Goal: Information Seeking & Learning: Find specific fact

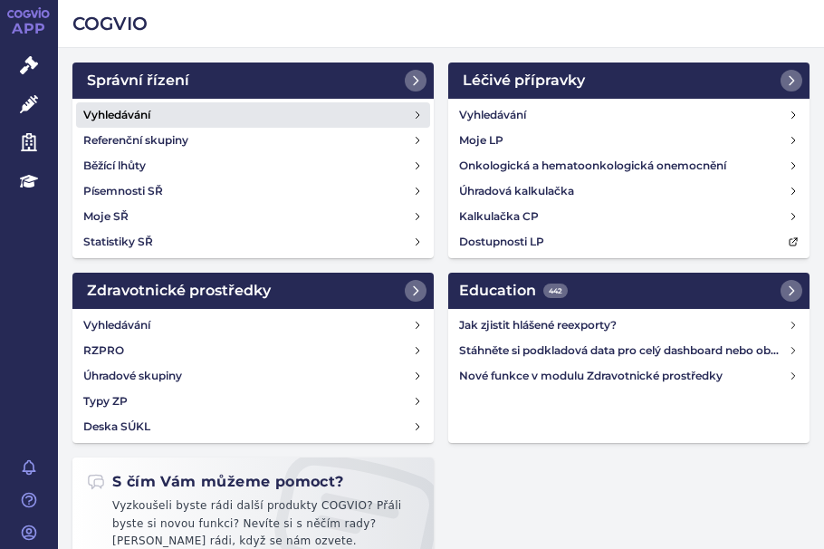
click at [114, 116] on h4 "Vyhledávání" at bounding box center [116, 115] width 67 height 18
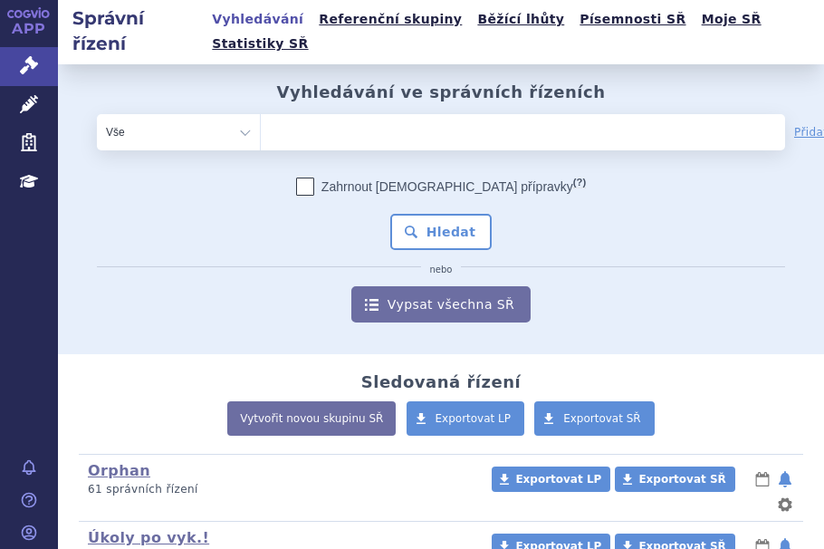
click at [296, 114] on ul at bounding box center [469, 128] width 416 height 29
click at [261, 113] on select at bounding box center [260, 131] width 1 height 36
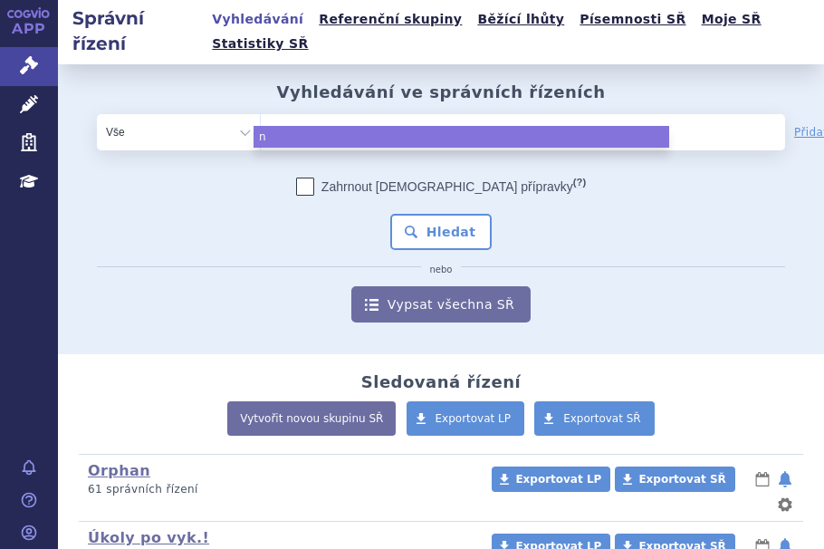
type input "nu"
type input "nub"
type input "nube"
type input "nubeq"
type input "nubeqa"
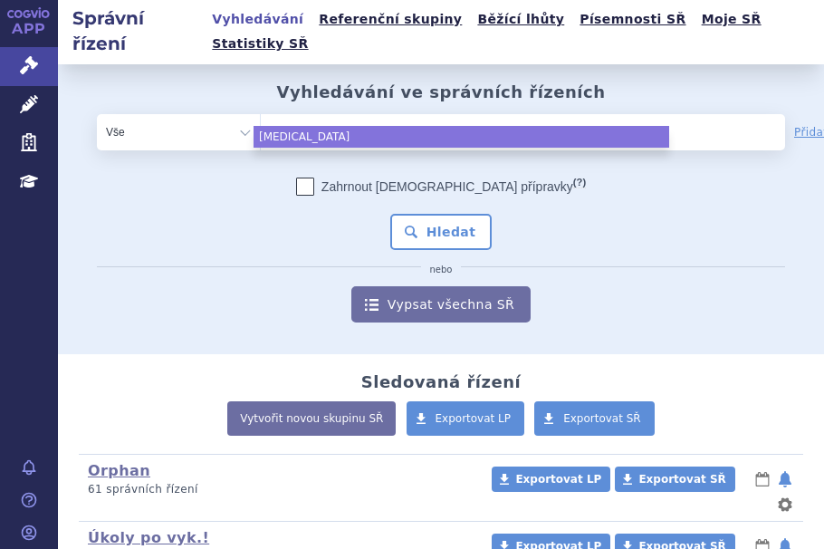
select select "nubeqa"
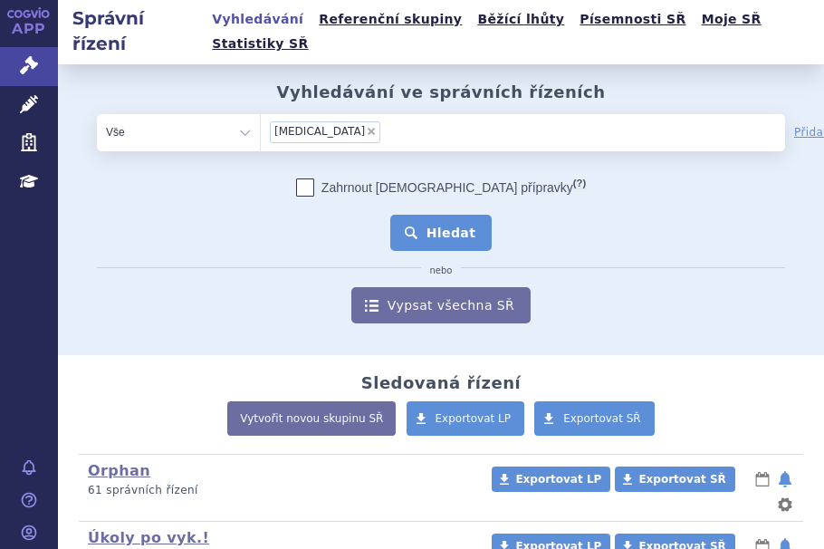
click at [439, 215] on button "Hledat" at bounding box center [441, 233] width 102 height 36
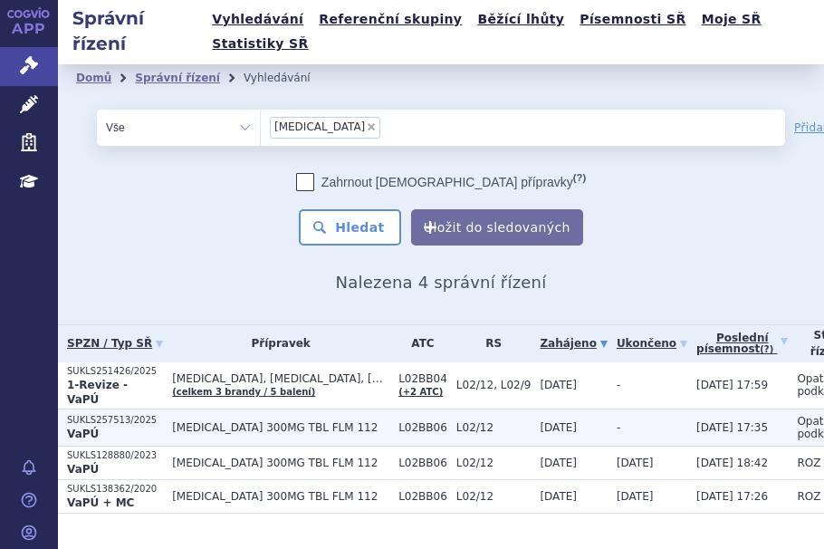
click at [124, 414] on p "SUKLS257513/2025" at bounding box center [115, 420] width 96 height 13
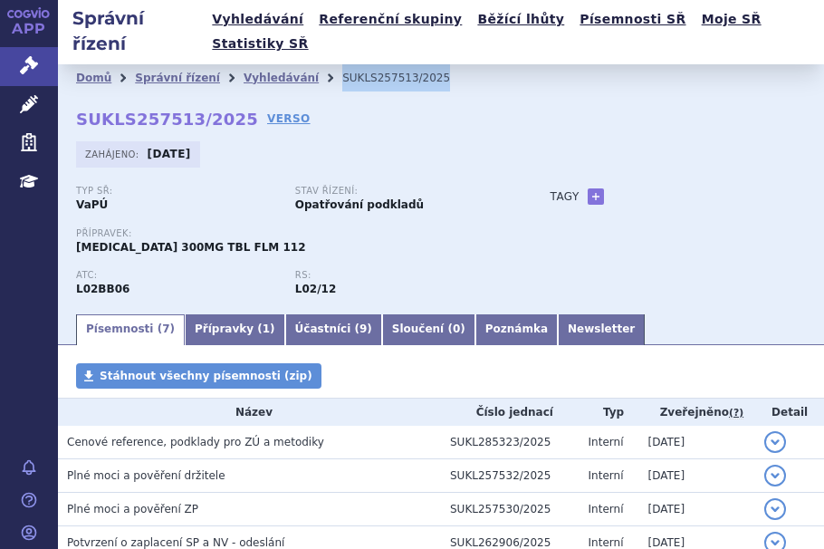
drag, startPoint x: 397, startPoint y: 55, endPoint x: 309, endPoint y: 62, distance: 88.1
click at [309, 64] on ul "Domů Správní řízení Vyhledávání SUKLS257513/2025" at bounding box center [441, 77] width 730 height 27
copy ul "Vyhledávání SUKLS257513/2025"
click at [249, 72] on link "Vyhledávání" at bounding box center [281, 78] width 75 height 13
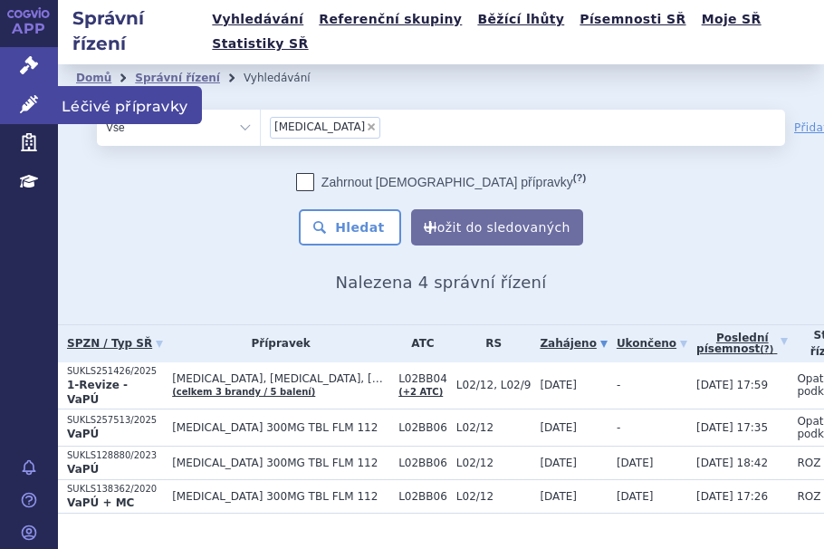
click at [33, 106] on icon at bounding box center [29, 104] width 18 height 18
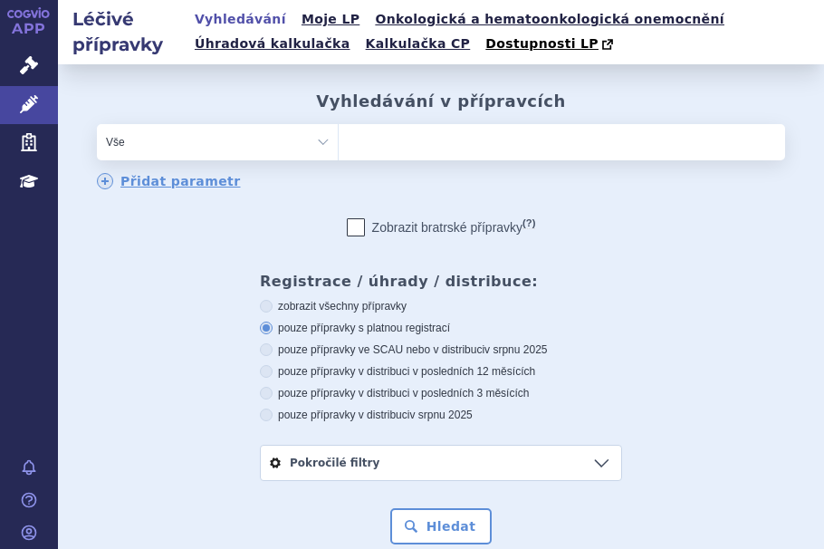
click at [402, 139] on ul at bounding box center [562, 138] width 446 height 29
click at [339, 139] on select at bounding box center [338, 141] width 1 height 36
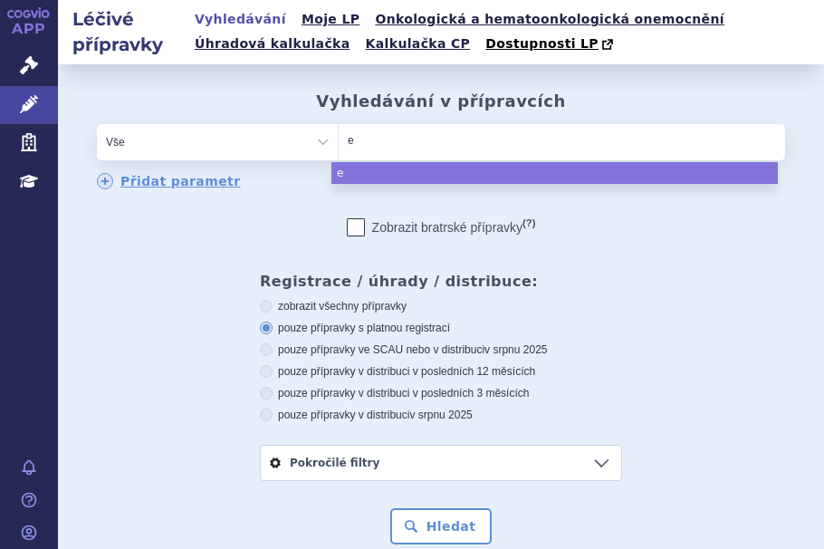
type input "ey"
type input "eyl"
type input "eyle"
type input "eylea"
select select "eylea"
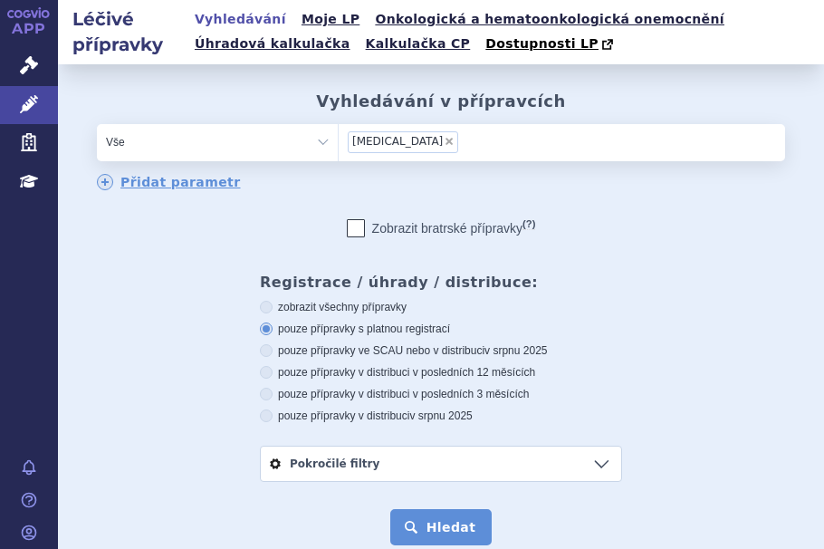
click at [417, 528] on button "Hledat" at bounding box center [441, 527] width 102 height 36
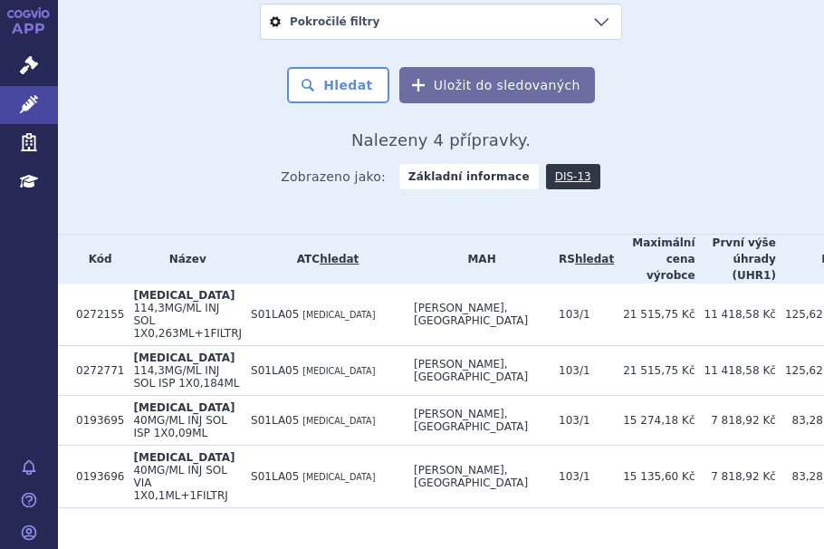
scroll to position [473, 0]
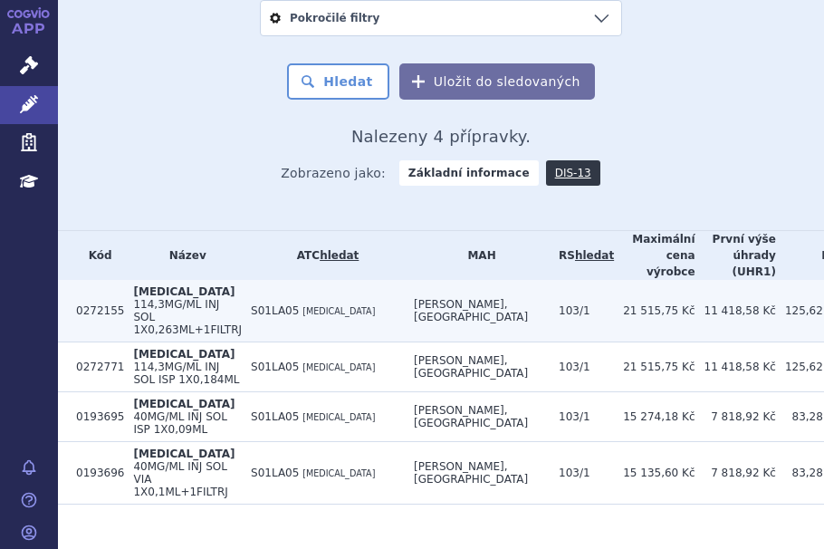
click at [242, 319] on td "S01LA05 AFLIBERCEPT" at bounding box center [323, 311] width 163 height 62
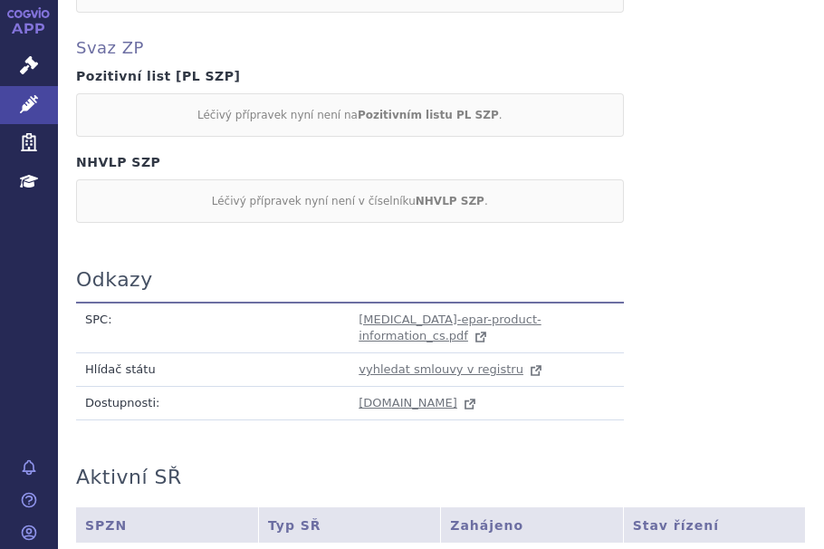
scroll to position [1911, 0]
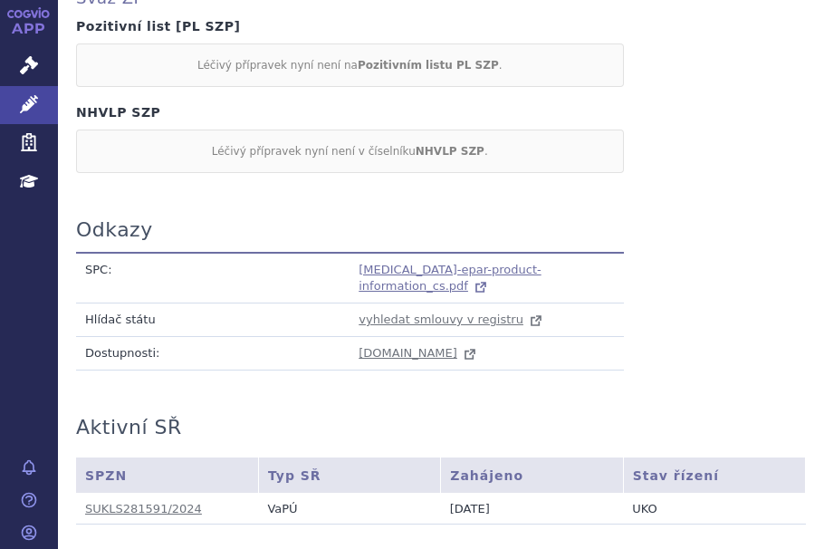
click at [539, 263] on span "[MEDICAL_DATA]-epar-product-information_cs.pdf" at bounding box center [450, 278] width 182 height 31
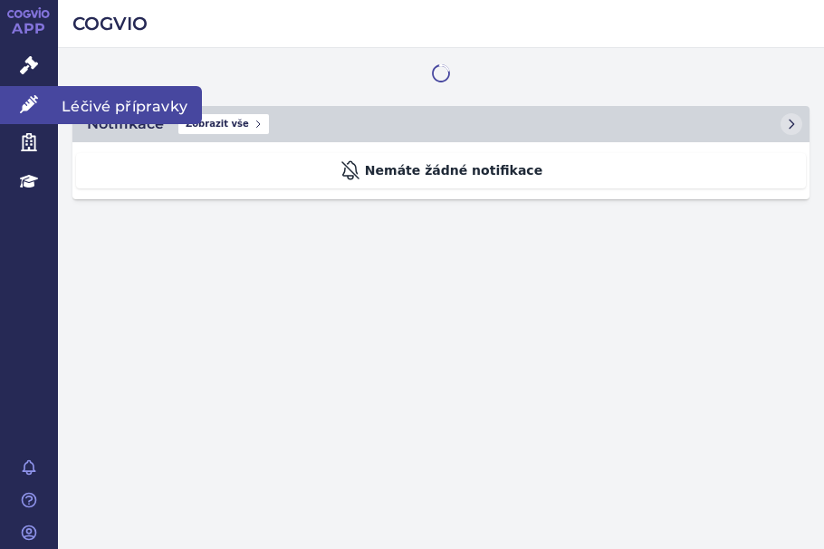
click at [34, 100] on icon at bounding box center [29, 104] width 18 height 18
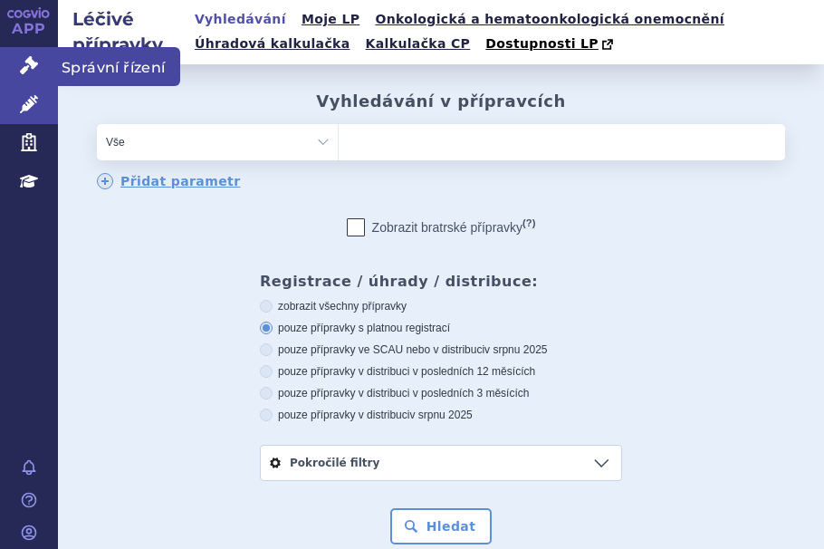
click at [37, 70] on icon at bounding box center [29, 65] width 18 height 18
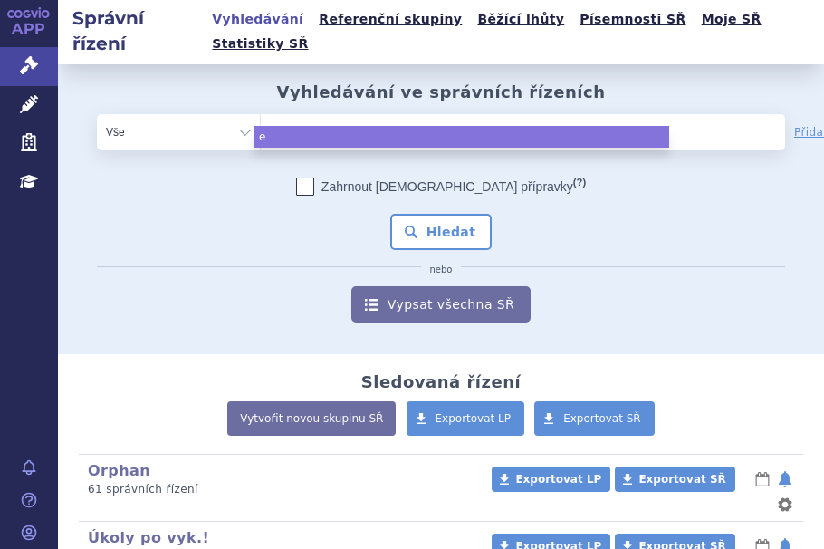
type input "ey"
type input "eyl"
type input "eyle"
type input "eylea"
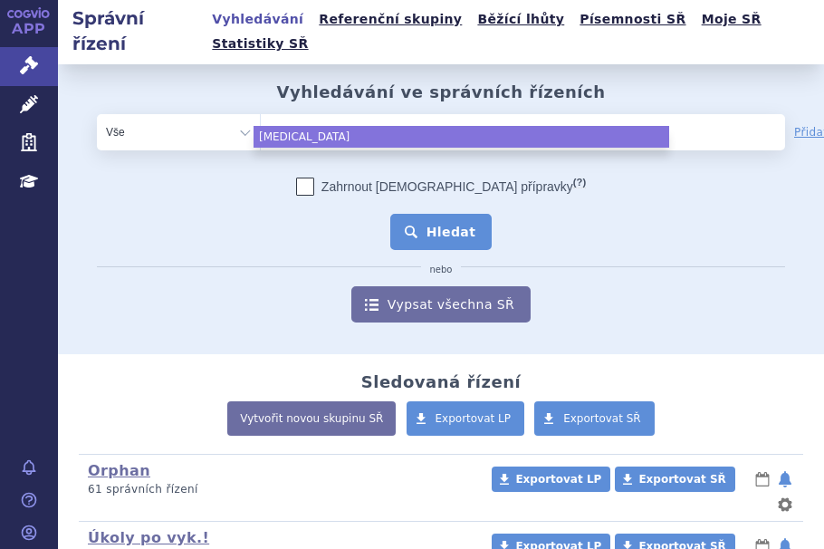
select select "[MEDICAL_DATA]"
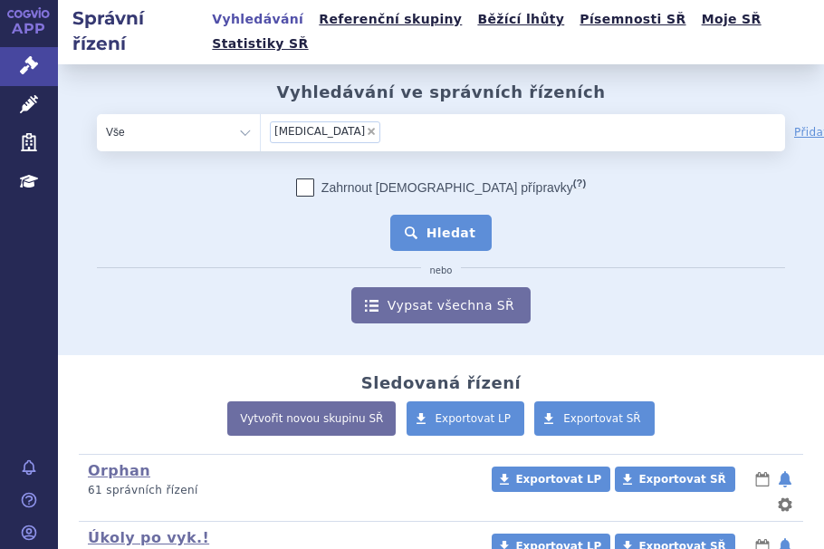
click at [423, 215] on button "Hledat" at bounding box center [441, 233] width 102 height 36
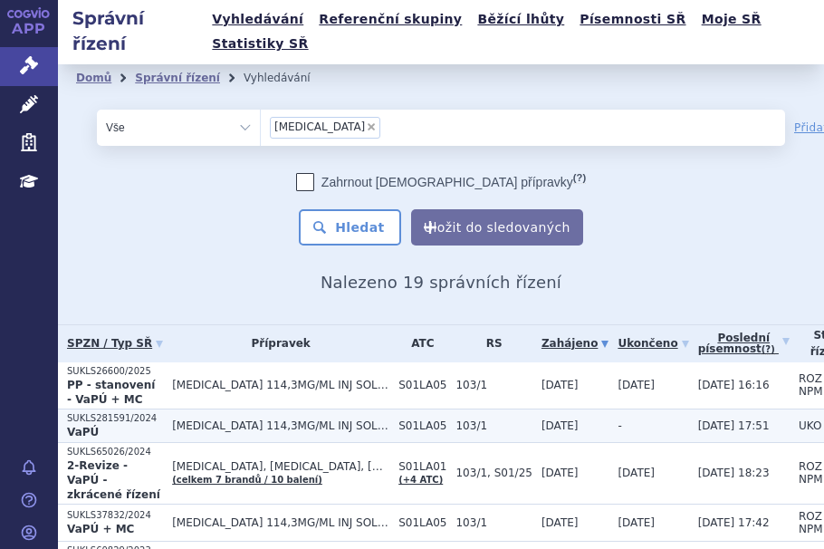
click at [232, 419] on span "[MEDICAL_DATA] 114,3MG/ML INJ SOL 1X0,263ML+1FILTRJ" at bounding box center [280, 425] width 217 height 13
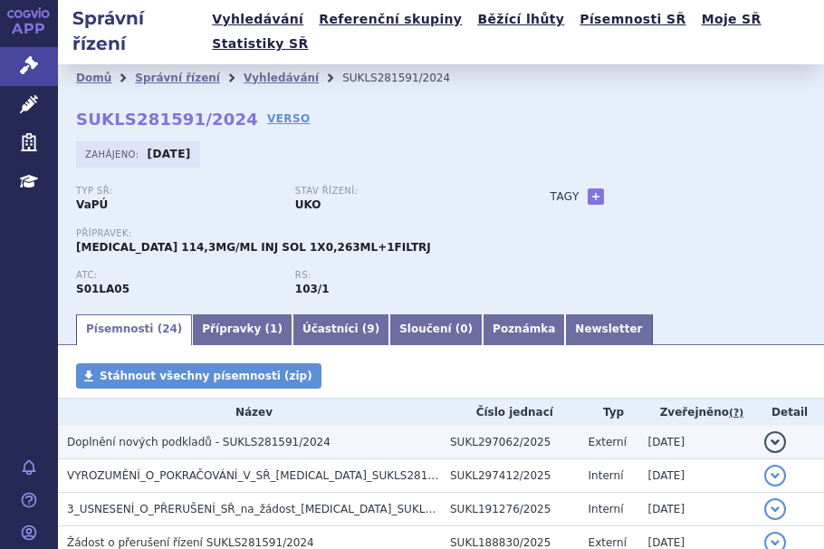
click at [262, 433] on h3 "Doplnění nových podkladů - SUKLS281591/2024" at bounding box center [254, 442] width 374 height 18
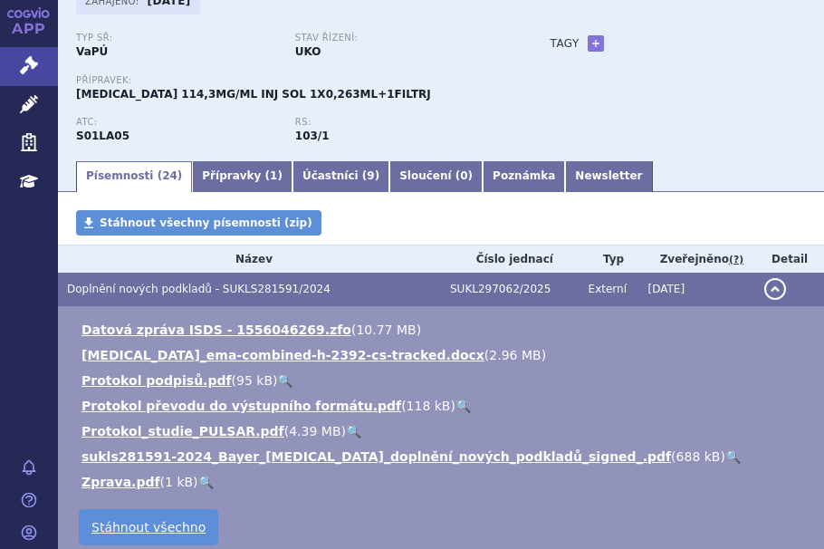
scroll to position [160, 0]
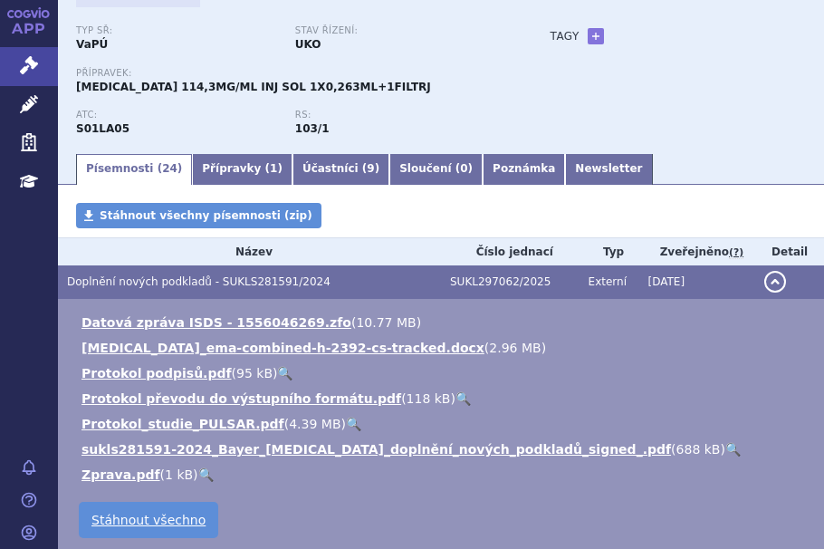
click at [725, 442] on link "🔍" at bounding box center [732, 449] width 15 height 14
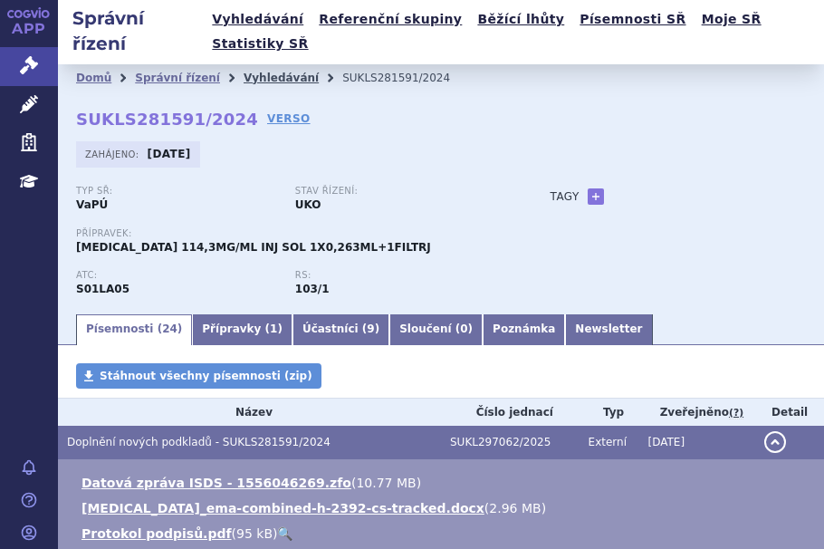
click at [244, 72] on link "Vyhledávání" at bounding box center [281, 78] width 75 height 13
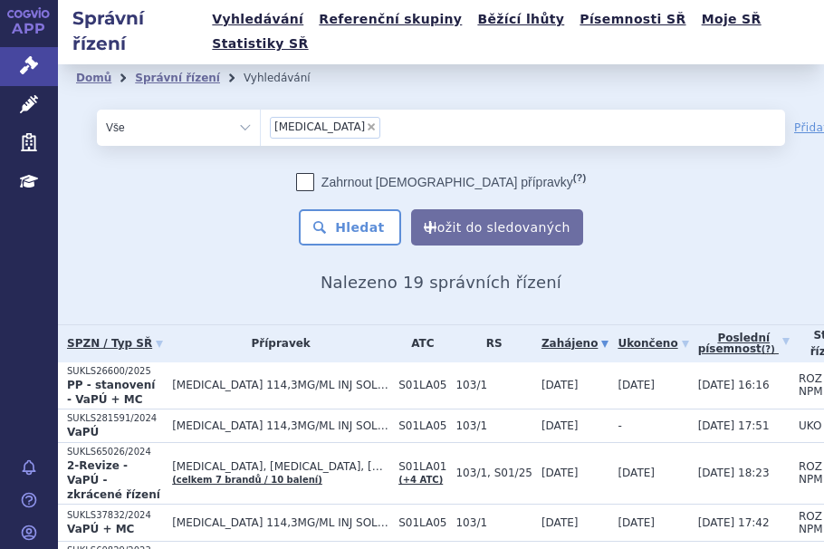
click at [366, 121] on span "×" at bounding box center [371, 126] width 11 height 11
click at [261, 109] on select "eylea" at bounding box center [260, 127] width 1 height 36
select select
type input "SUKLS75830/2025"
select select "SUKLS75830/2025"
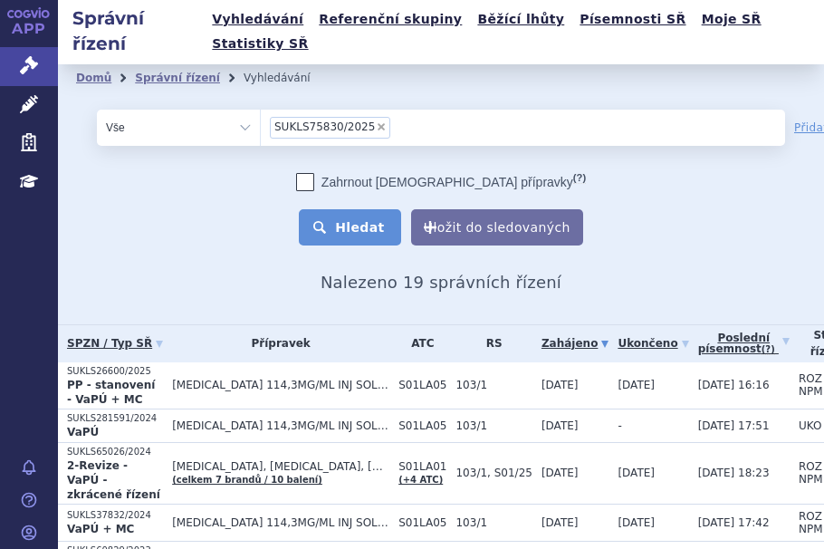
click at [389, 209] on button "Hledat" at bounding box center [350, 227] width 102 height 36
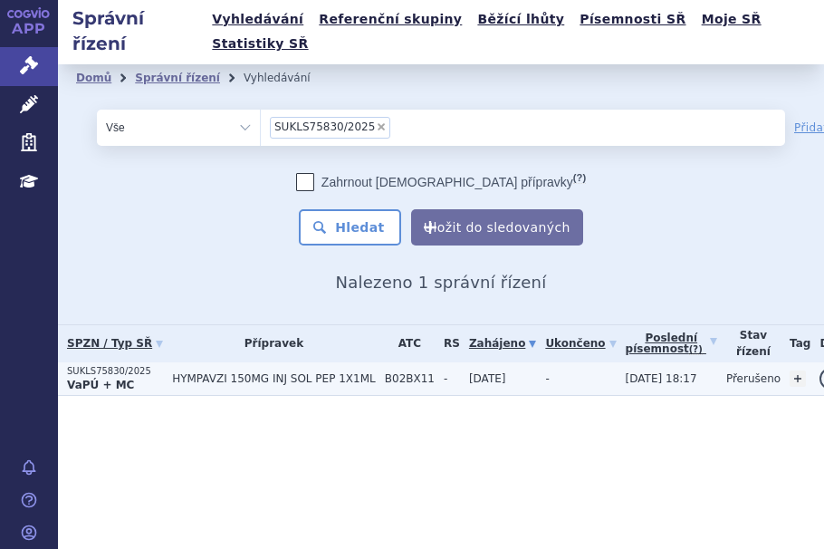
click at [179, 372] on span "HYMPAVZI 150MG INJ SOL PEP 1X1ML" at bounding box center [274, 378] width 204 height 13
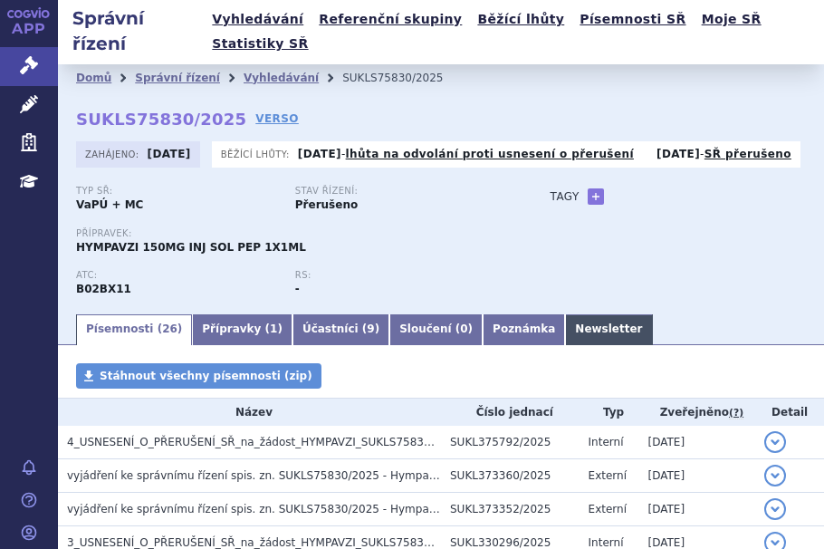
click at [565, 314] on link "Newsletter" at bounding box center [608, 329] width 87 height 31
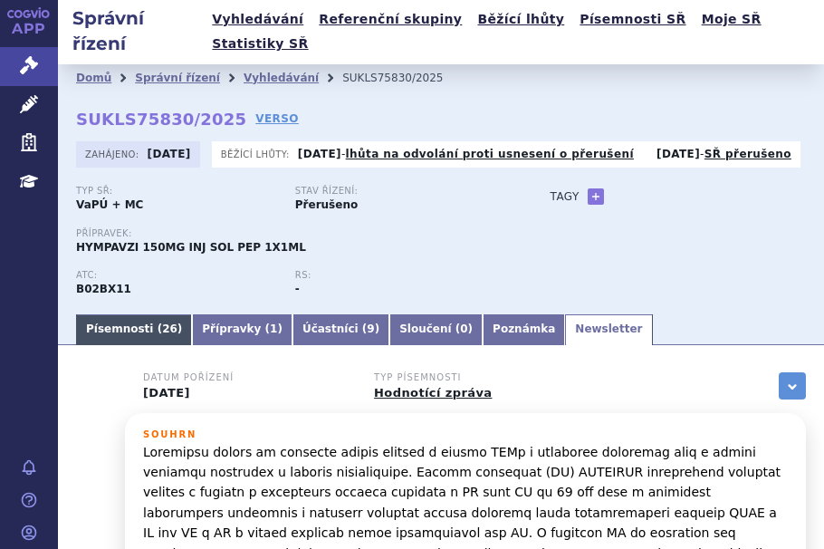
click at [133, 314] on link "Písemnosti ( 26 )" at bounding box center [134, 329] width 116 height 31
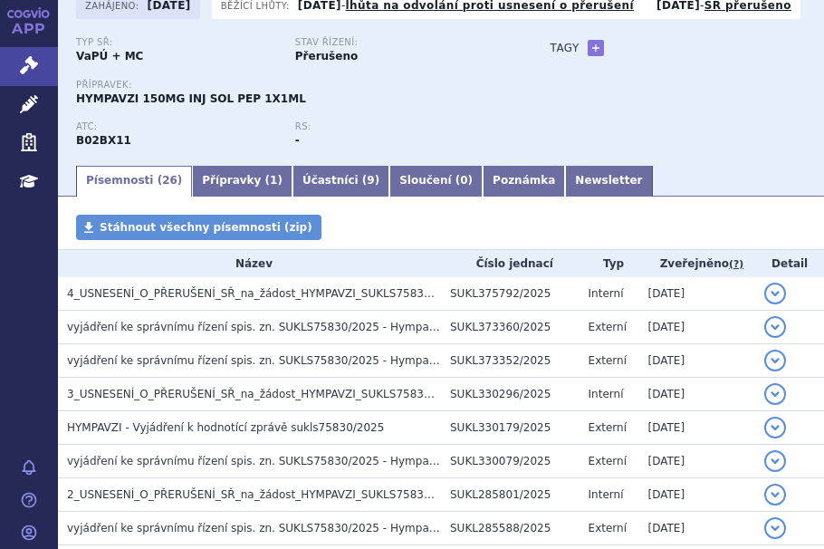
scroll to position [150, 0]
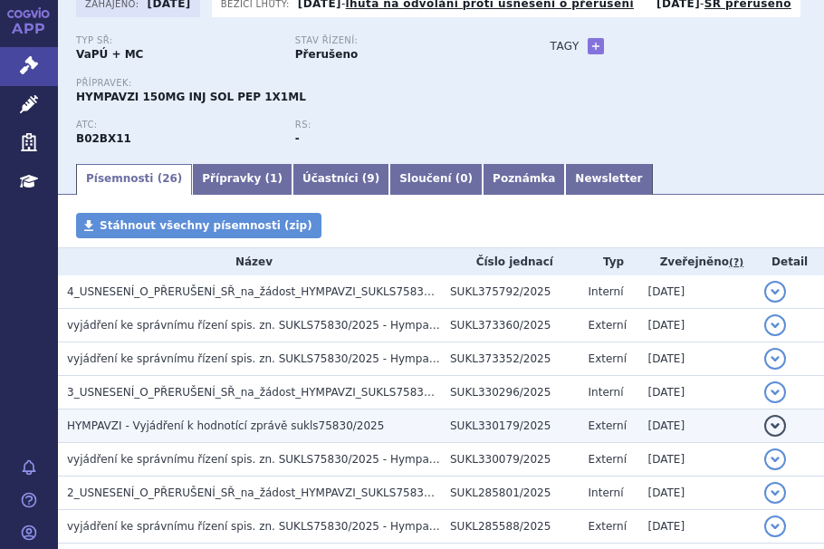
click at [187, 419] on span "HYMPAVZI - Vyjádření k hodnotící zprávě sukls75830/2025" at bounding box center [225, 425] width 317 height 13
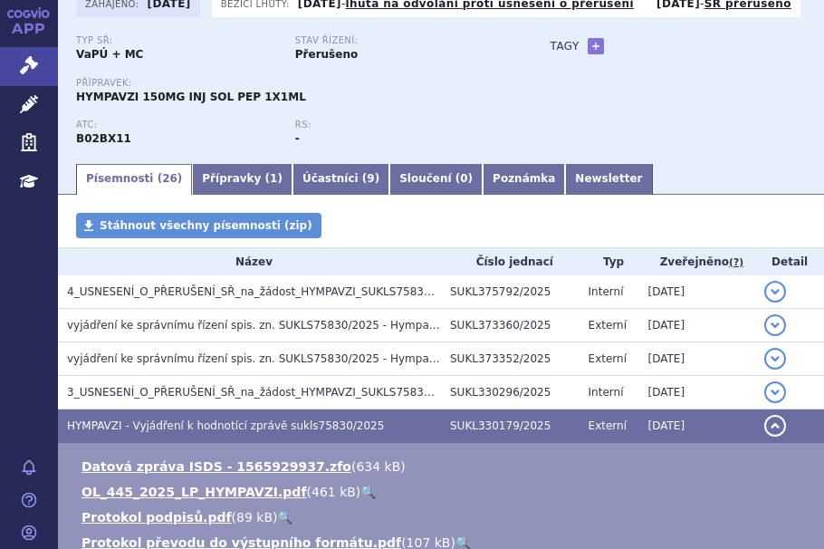
click at [360, 484] on link "🔍" at bounding box center [367, 491] width 15 height 14
click at [565, 164] on link "Newsletter" at bounding box center [608, 179] width 87 height 31
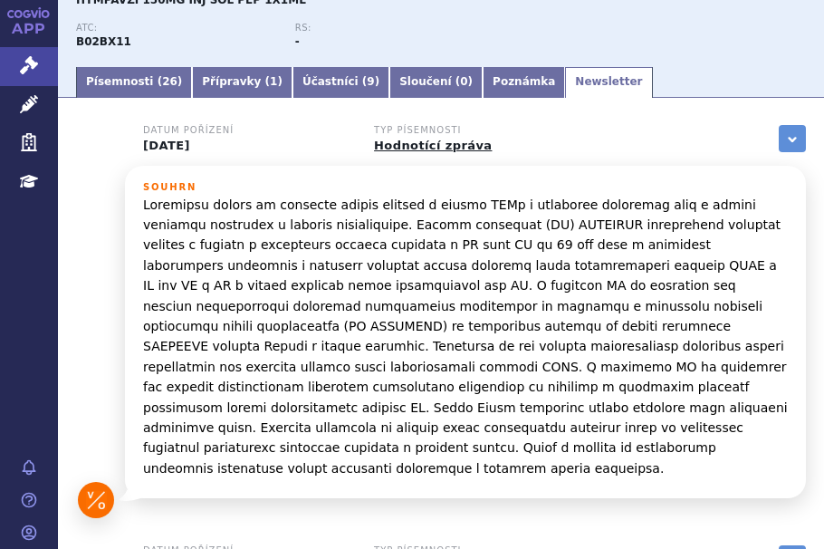
scroll to position [249, 0]
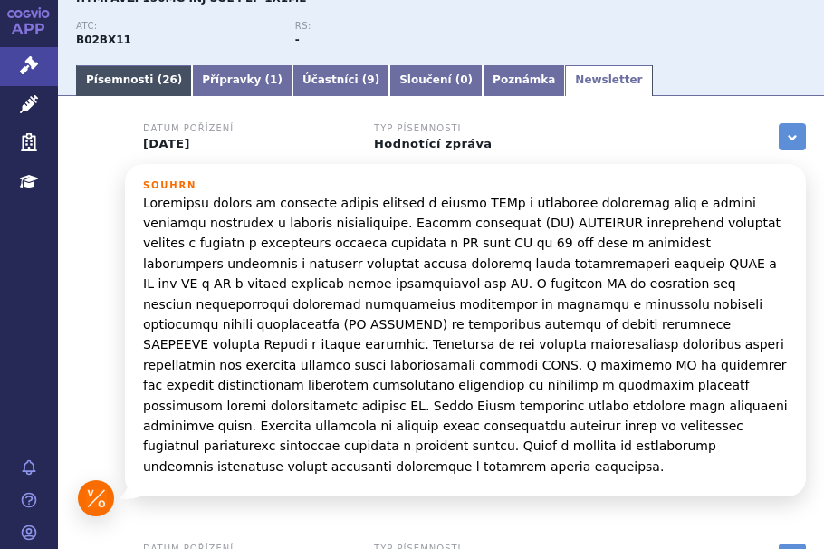
click at [143, 65] on link "Písemnosti ( 26 )" at bounding box center [134, 80] width 116 height 31
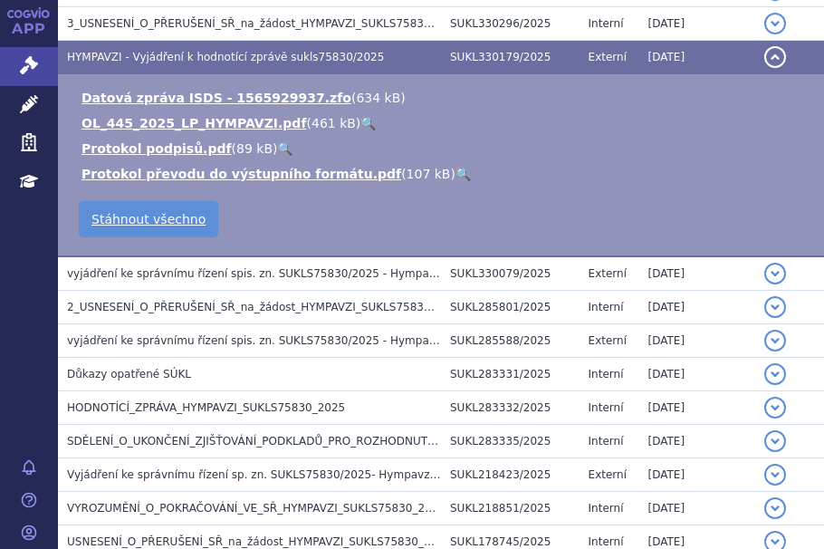
scroll to position [521, 0]
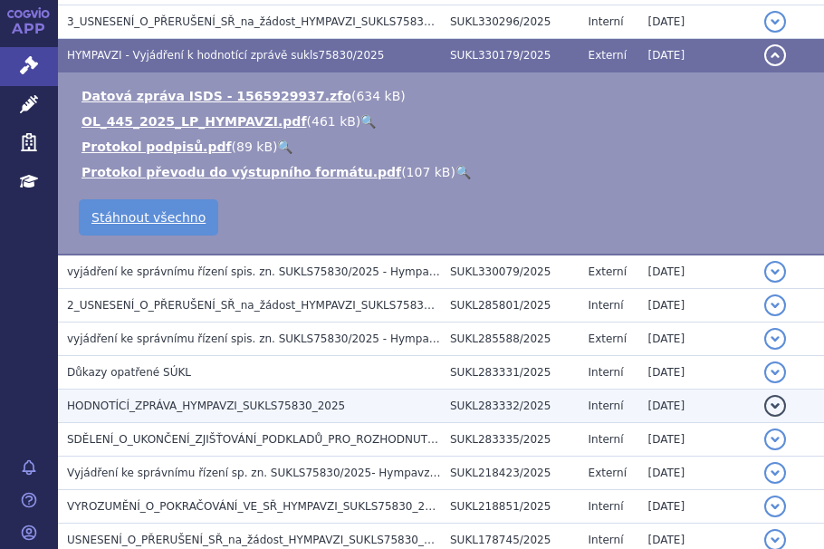
click at [239, 388] on td "HODNOTÍCÍ_ZPRÁVA_HYMPAVZI_SUKLS75830_2025" at bounding box center [249, 405] width 383 height 34
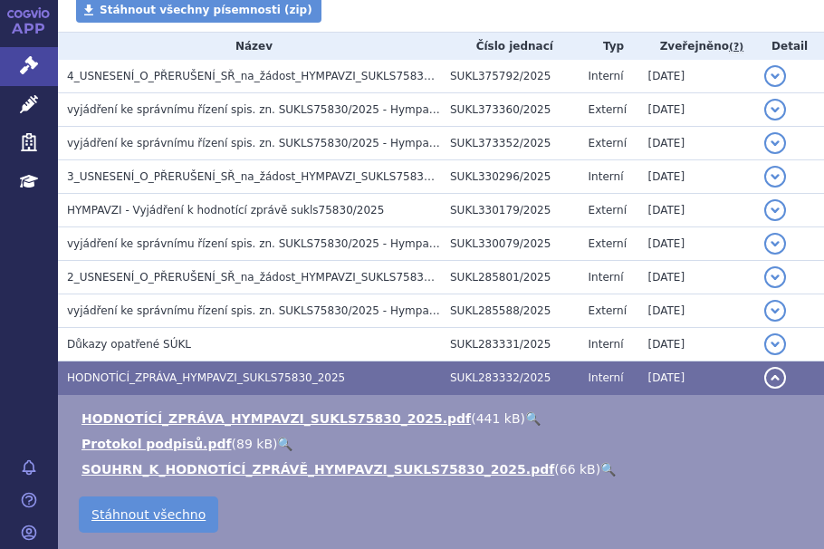
scroll to position [380, 0]
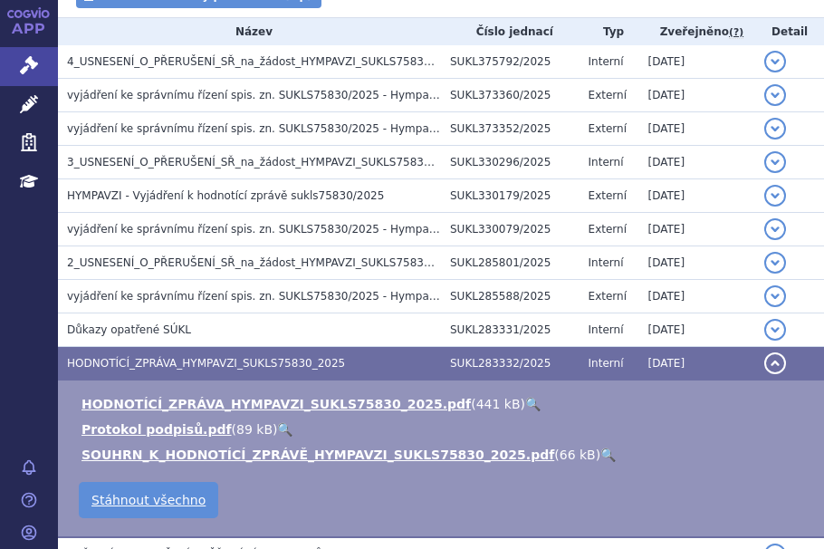
click at [525, 397] on link "🔍" at bounding box center [532, 404] width 15 height 14
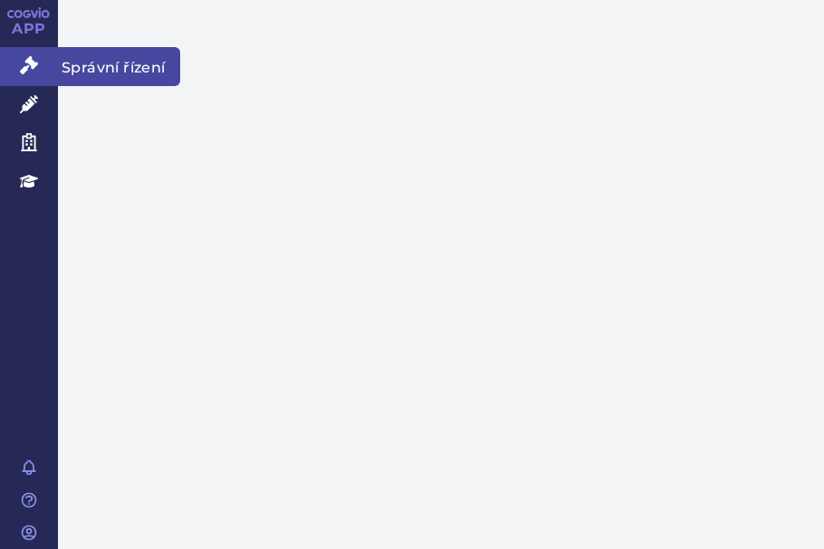
click at [40, 62] on link "Správní řízení" at bounding box center [29, 66] width 58 height 38
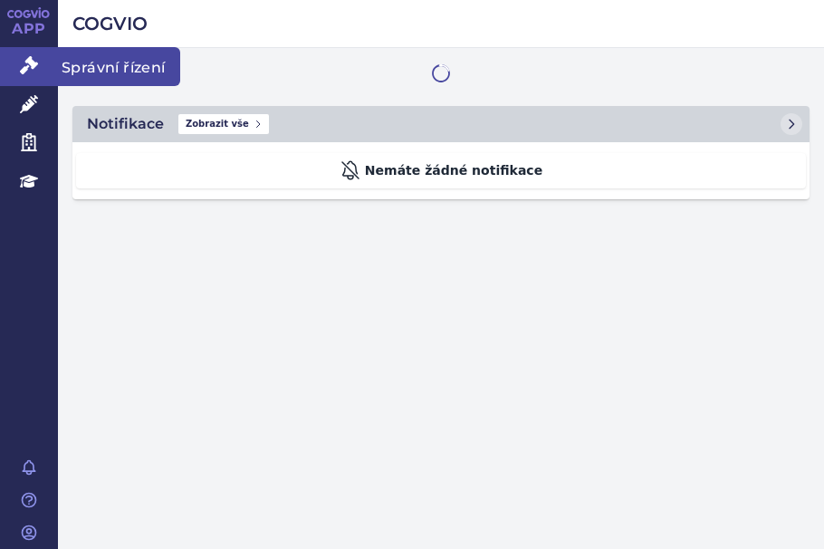
click at [40, 62] on link "Správní řízení" at bounding box center [29, 66] width 58 height 38
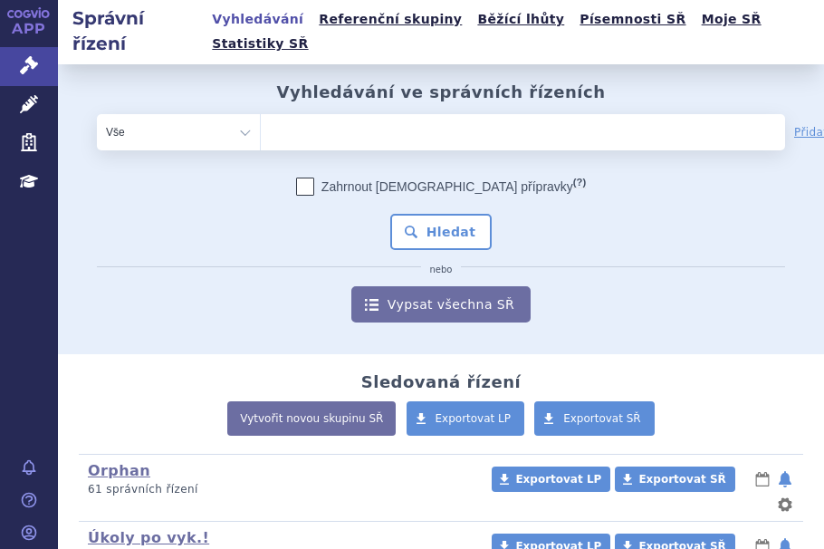
click at [328, 86] on div "Vyhledávání ve správních řízeních odstranit Vše Spisová značka Od" at bounding box center [441, 202] width 766 height 241
click at [328, 114] on ul at bounding box center [469, 128] width 416 height 29
click at [261, 113] on select at bounding box center [260, 131] width 1 height 36
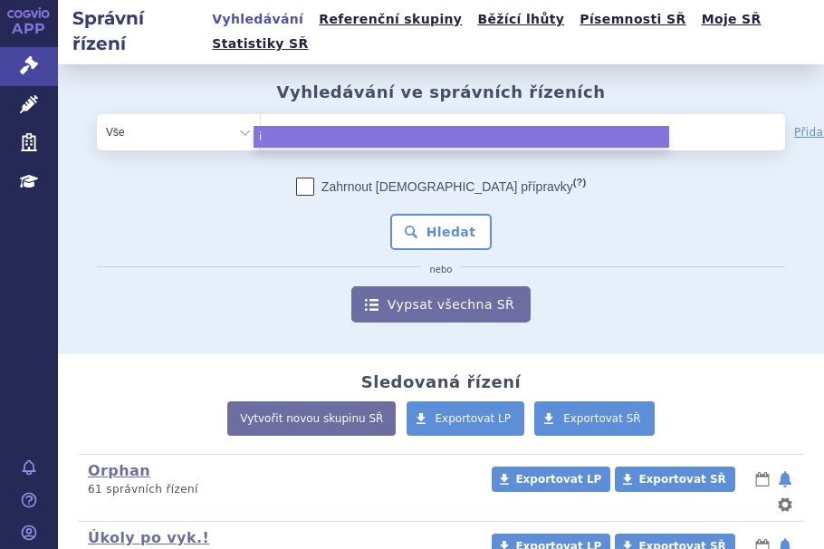
type input "ide"
type input "idel"
type input "idelv"
type input "idelvi"
type input "idelvio"
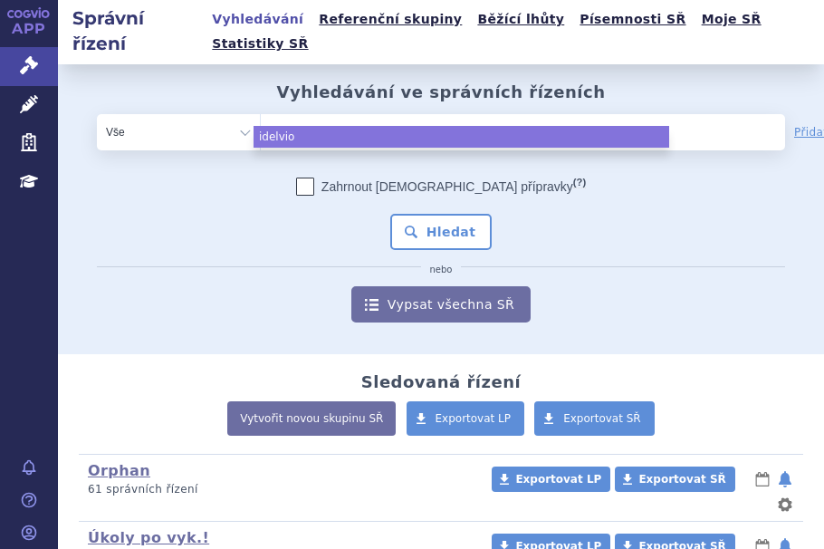
type input "[MEDICAL_DATA]"
select select "[MEDICAL_DATA]"
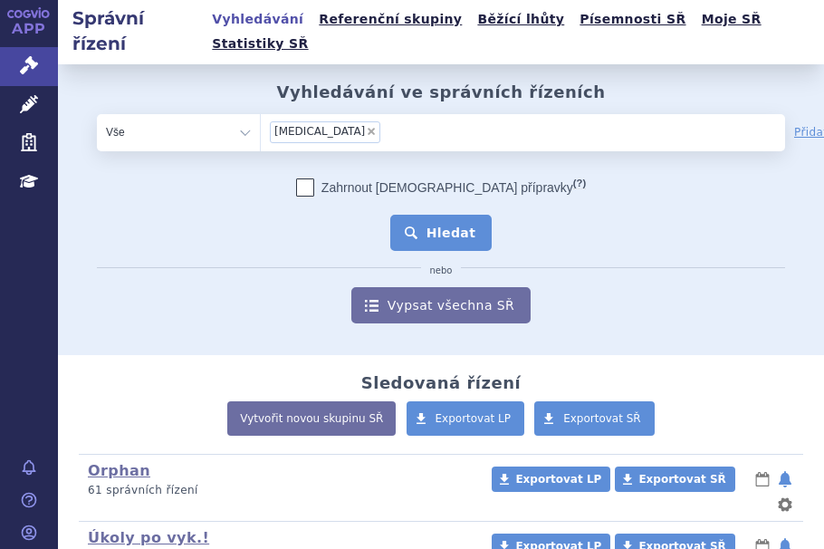
click at [432, 215] on button "Hledat" at bounding box center [441, 233] width 102 height 36
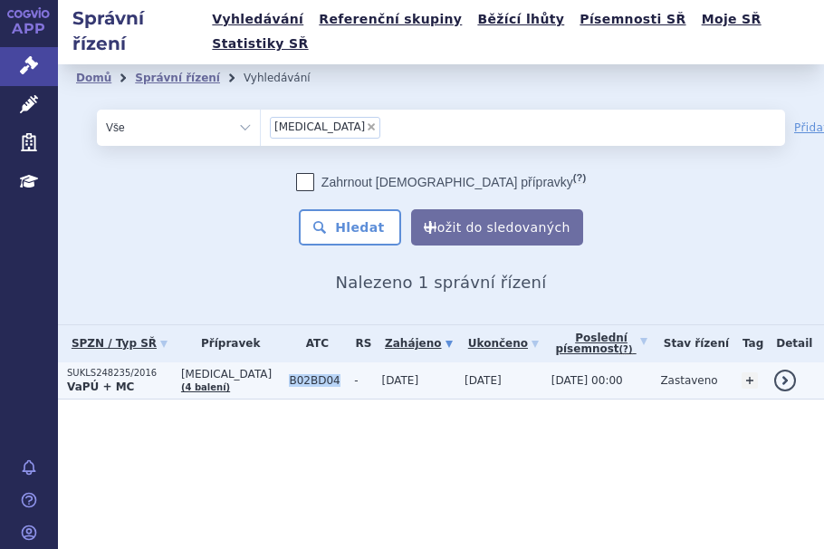
drag, startPoint x: 263, startPoint y: 350, endPoint x: 314, endPoint y: 359, distance: 52.6
click at [314, 362] on td "B02BD04" at bounding box center [312, 380] width 65 height 37
copy span "B02BD04"
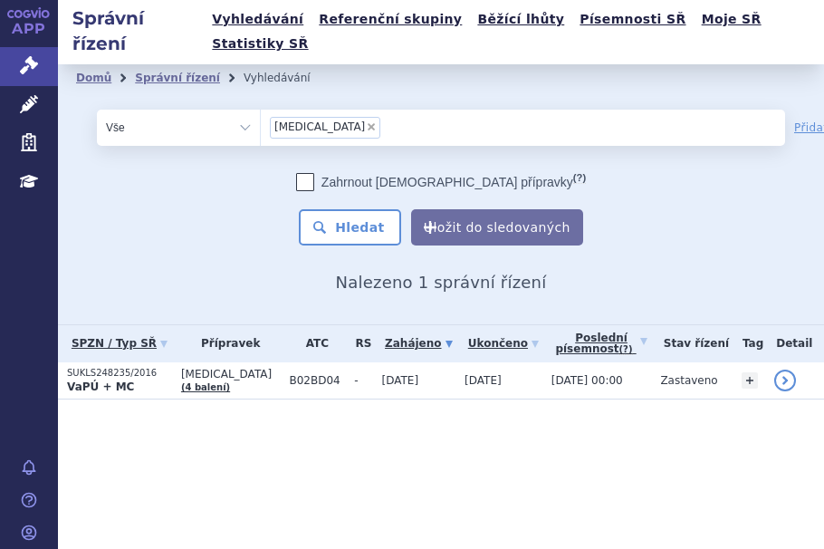
click at [366, 121] on span "×" at bounding box center [371, 126] width 11 height 11
click at [261, 109] on select "idelvion" at bounding box center [260, 127] width 1 height 36
select select
click at [244, 110] on select "Vše Spisová značka Typ SŘ Přípravek/SUKL kód Účastník/Držitel" at bounding box center [178, 128] width 163 height 36
select select "filter-atc-group"
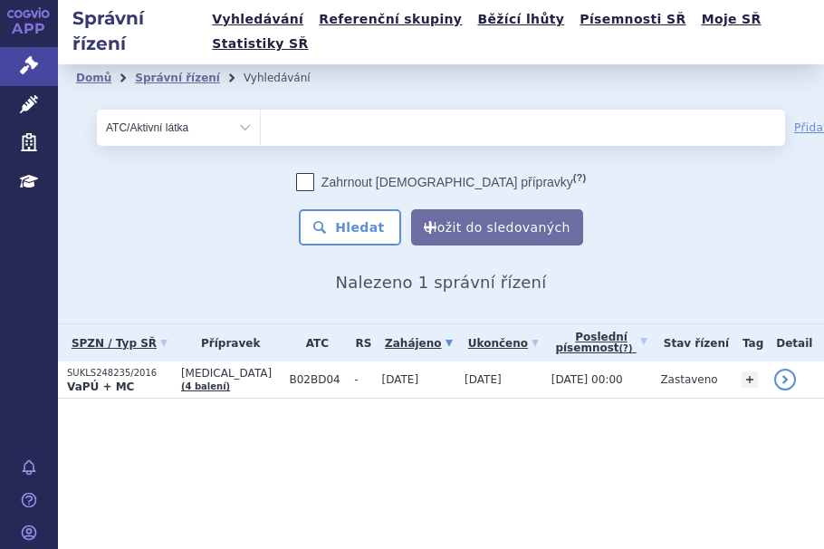
click at [97, 110] on select "Vše Spisová značka Typ SŘ Přípravek/SUKL kód Účastník/Držitel" at bounding box center [178, 128] width 163 height 36
click at [321, 110] on ul at bounding box center [469, 124] width 416 height 29
click at [261, 109] on select at bounding box center [260, 127] width 1 height 36
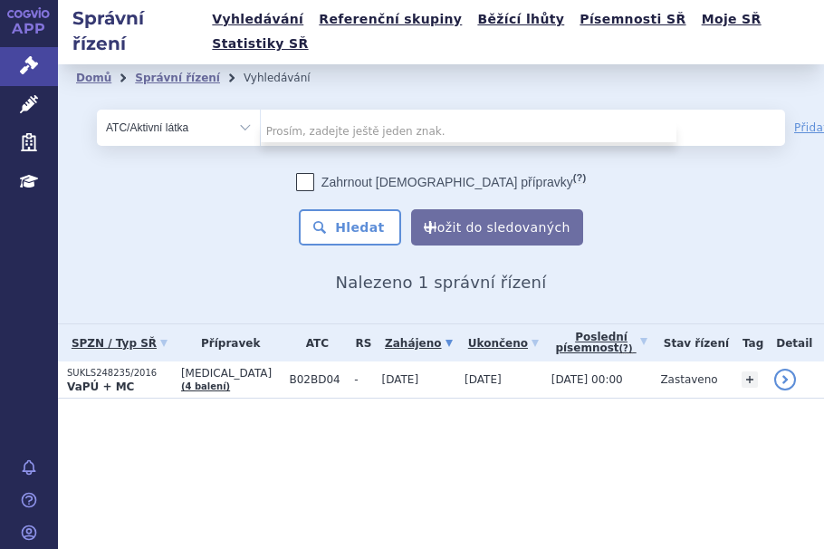
paste input "B02BD04"
type input "B02BD04"
select select "B02BD04"
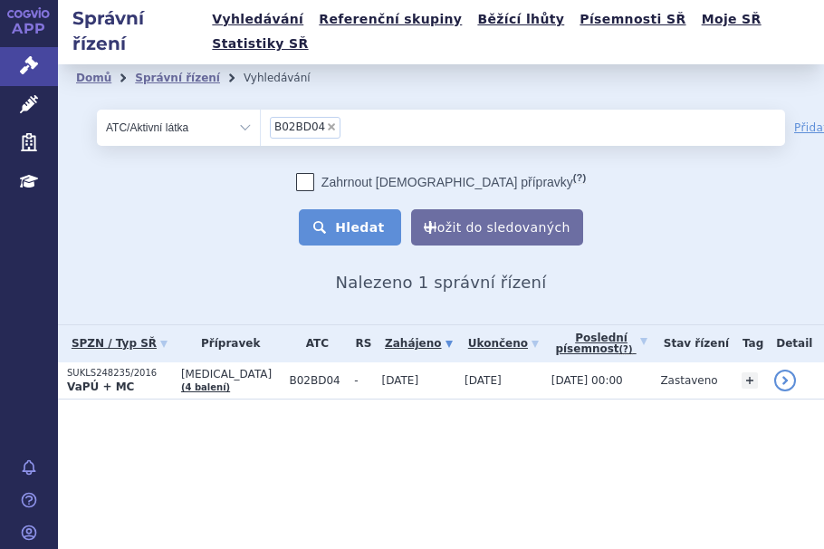
click at [360, 209] on button "Hledat" at bounding box center [350, 227] width 102 height 36
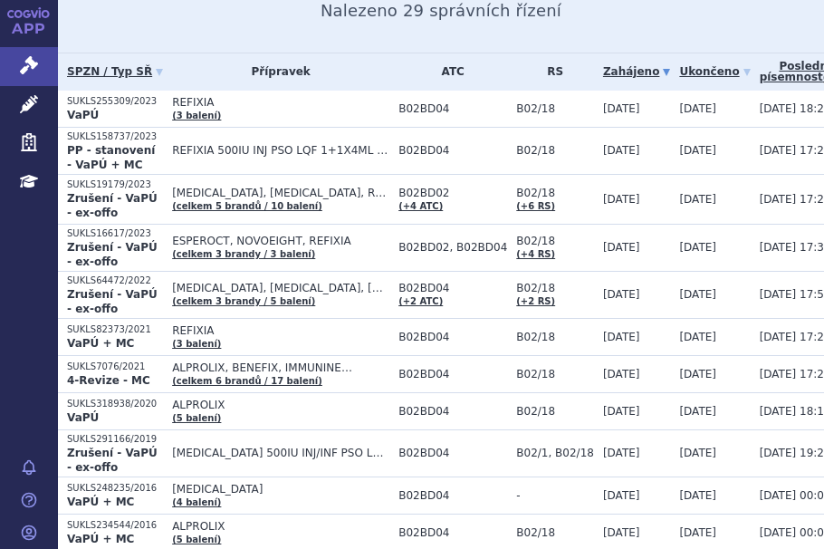
scroll to position [275, 0]
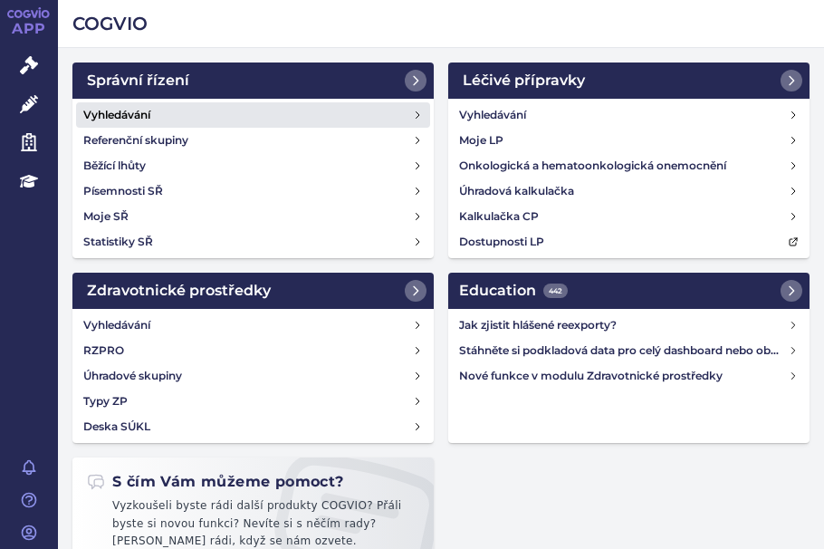
click at [165, 117] on link "Vyhledávání" at bounding box center [253, 114] width 354 height 25
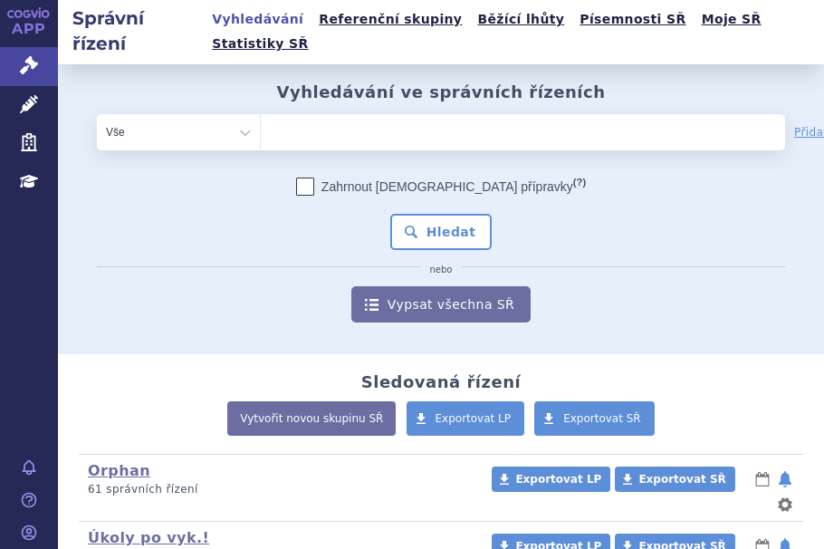
click at [321, 114] on ul at bounding box center [469, 128] width 416 height 29
click at [261, 113] on select at bounding box center [260, 131] width 1 height 36
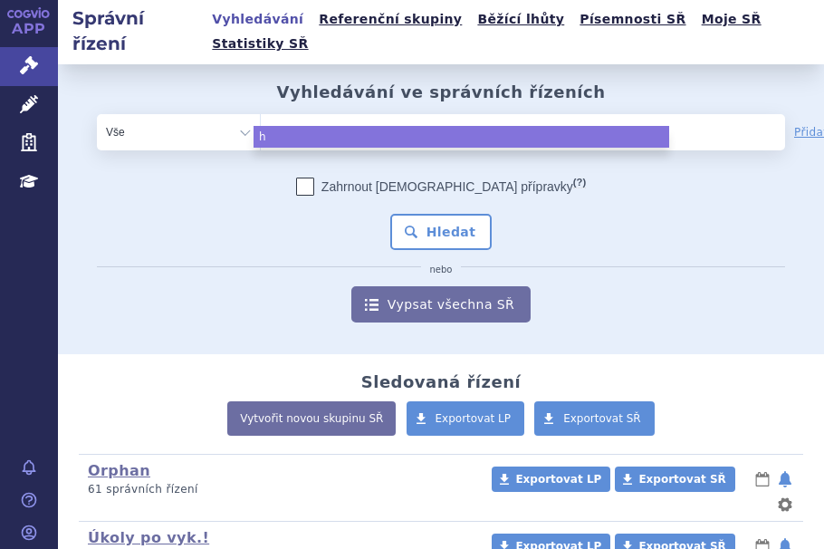
type input "he"
type input "het"
type input "hetr"
type input "hetro"
type input "hetron"
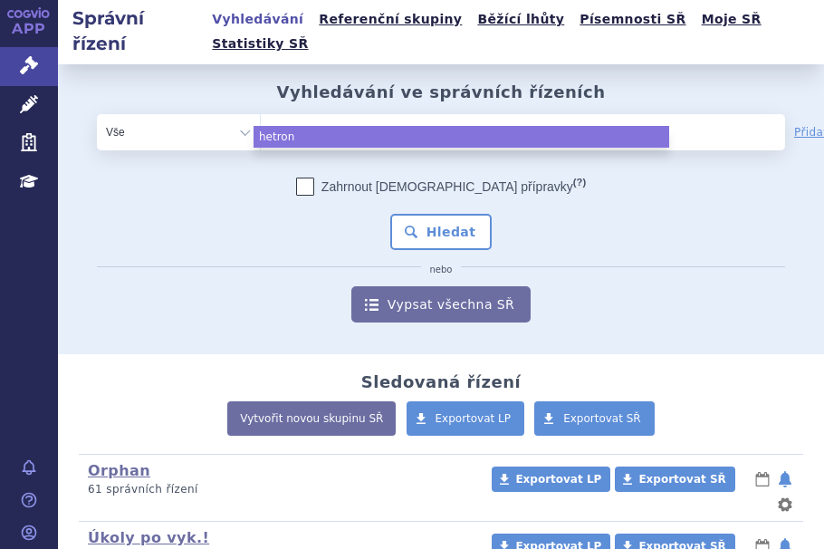
type input "hetroni"
type input "hetronif"
type input "hetronifl"
type input "hetronifly"
select select "hetronifly"
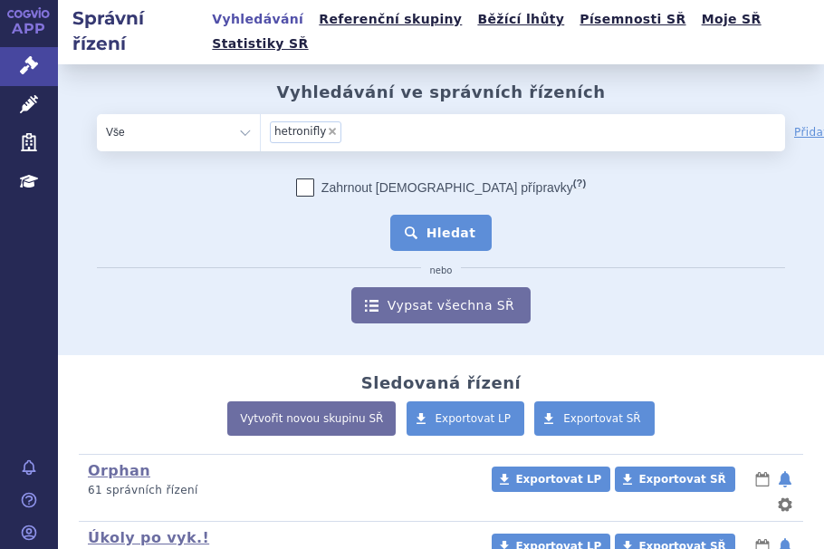
click at [462, 215] on button "Hledat" at bounding box center [441, 233] width 102 height 36
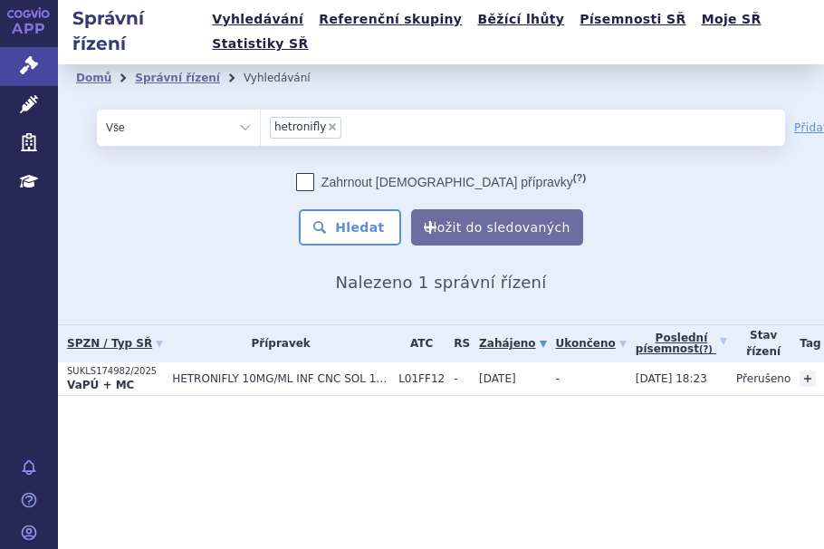
click at [163, 362] on td "HETRONIFLY 10MG/ML INF CNC SOL 1X10ML" at bounding box center [276, 379] width 226 height 34
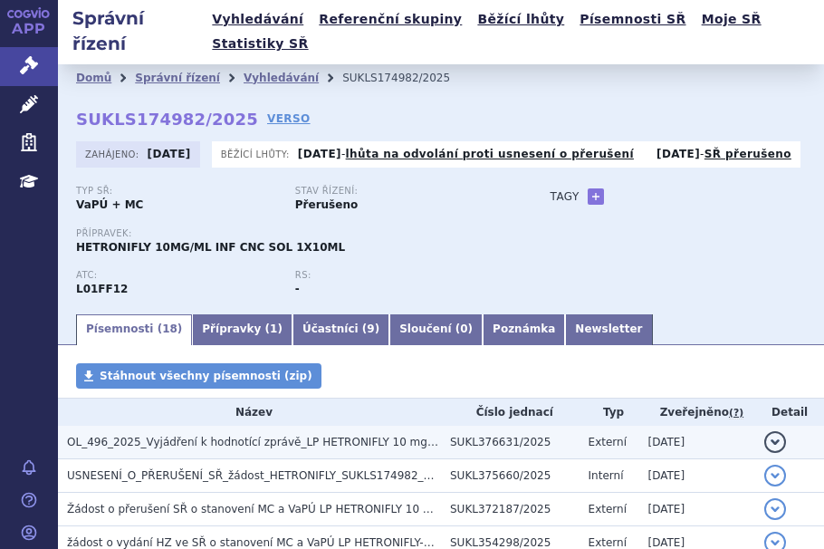
click at [181, 436] on span "OL_496_2025_Vyjádření k hodnotící zprávě_LP HETRONIFLY 10 mg/m, ml, inf.cnc.sol…" at bounding box center [352, 442] width 570 height 13
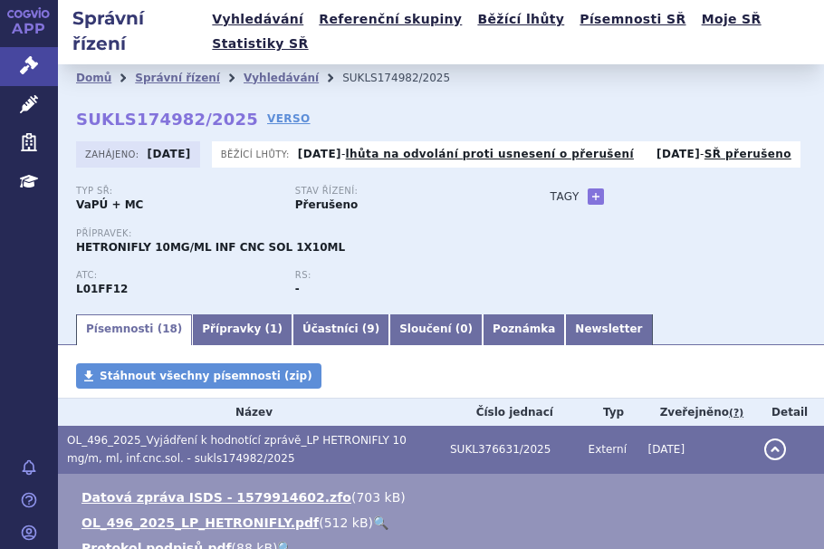
click at [373, 515] on link "🔍" at bounding box center [380, 522] width 15 height 14
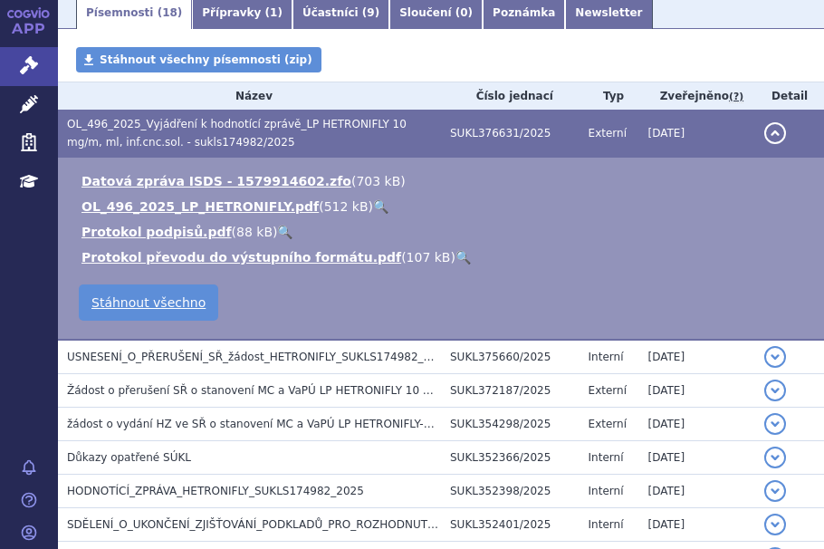
scroll to position [321, 0]
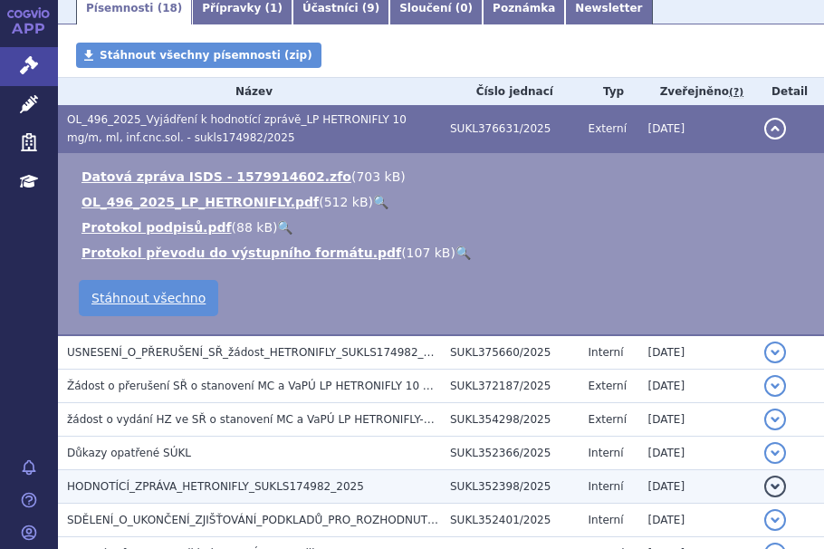
click at [266, 480] on span "HODNOTÍCÍ_ZPRÁVA_HETRONIFLY_SUKLS174982_2025" at bounding box center [215, 486] width 297 height 13
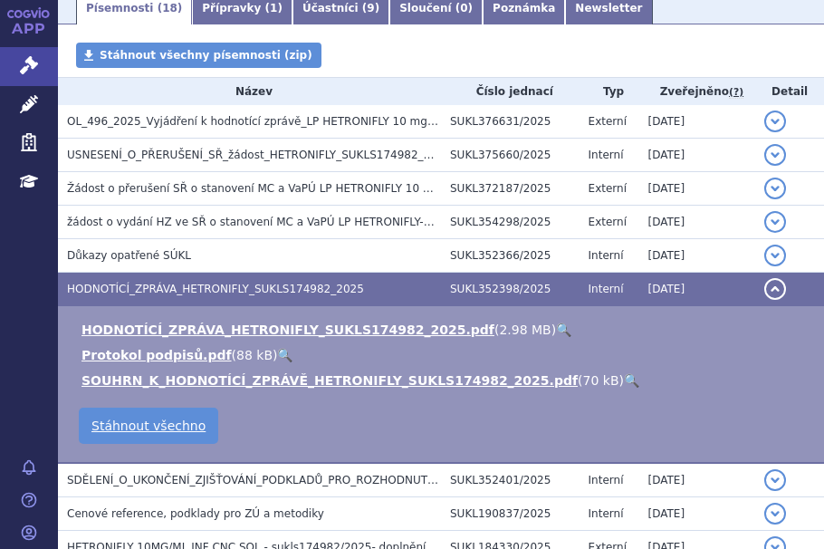
click at [556, 322] on link "🔍" at bounding box center [563, 329] width 15 height 14
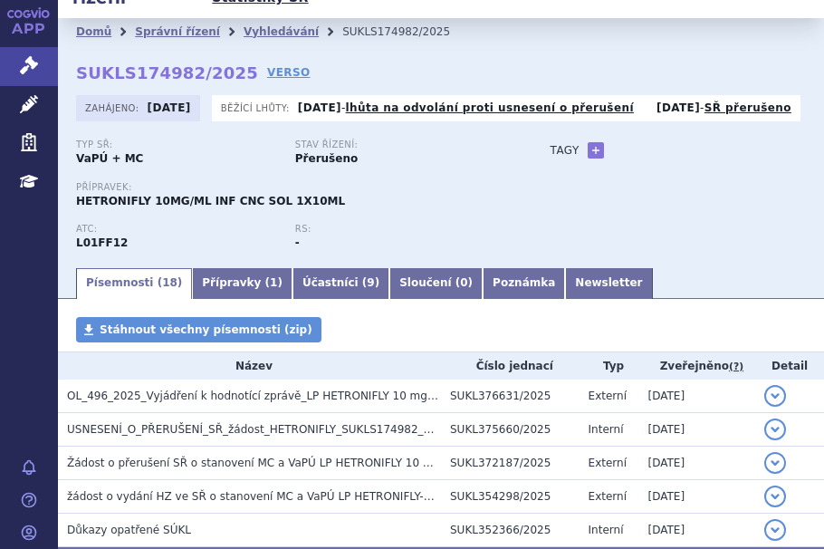
scroll to position [0, 0]
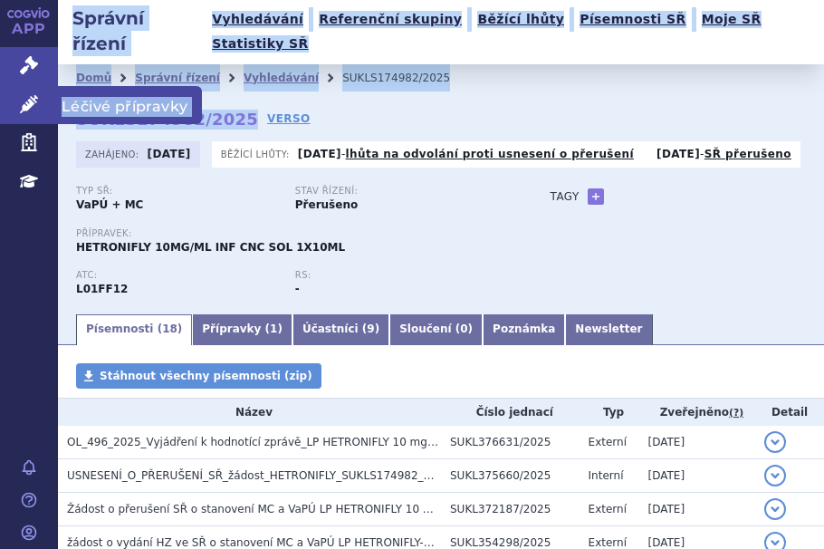
drag, startPoint x: 225, startPoint y: 93, endPoint x: 16, endPoint y: 92, distance: 208.3
click at [16, 92] on div "APP Správní řízení Léčivé přípravky Zdravotnické prostředky Education Notifikac…" at bounding box center [412, 274] width 824 height 549
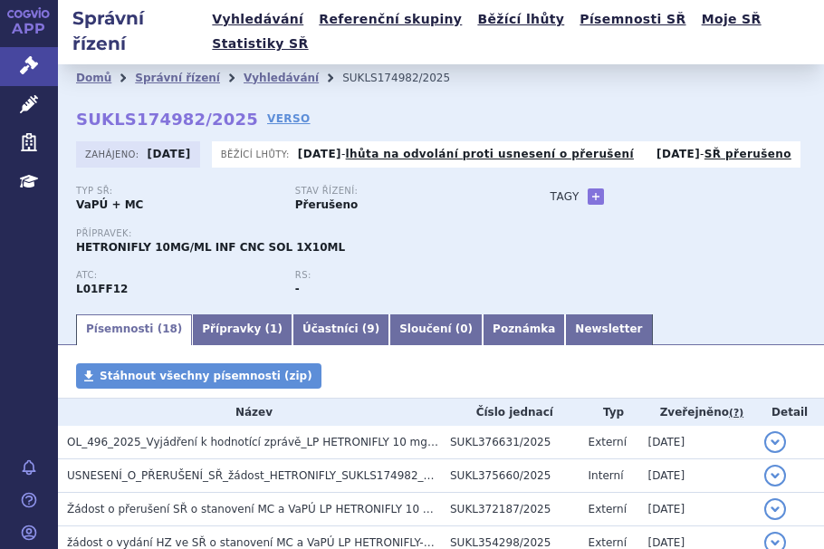
click at [328, 72] on div "Domů Správní řízení Vyhledávání SUKLS174982/2025 SUKLS174982/2025 VERSO [GEOGRA…" at bounding box center [441, 187] width 766 height 247
drag, startPoint x: 225, startPoint y: 94, endPoint x: 79, endPoint y: 91, distance: 145.8
click at [79, 110] on strong "SUKLS174982/2025" at bounding box center [167, 119] width 182 height 19
copy strong "SUKLS174982/2025"
click at [212, 270] on p "ATC:" at bounding box center [176, 275] width 201 height 11
